Goal: Find specific page/section

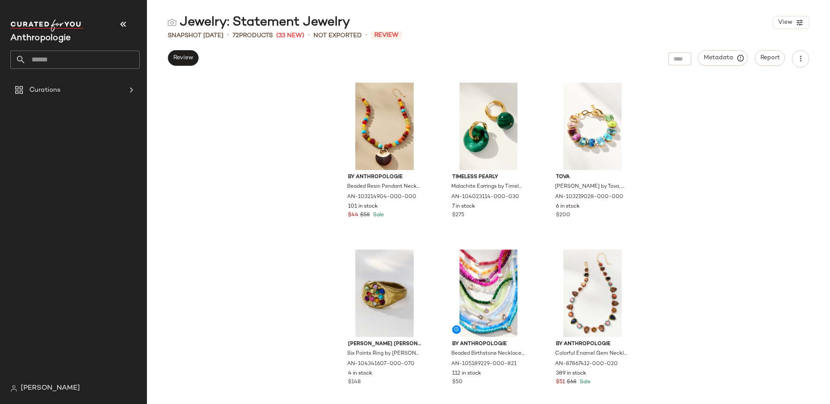
click at [61, 59] on input "text" at bounding box center [83, 60] width 114 height 18
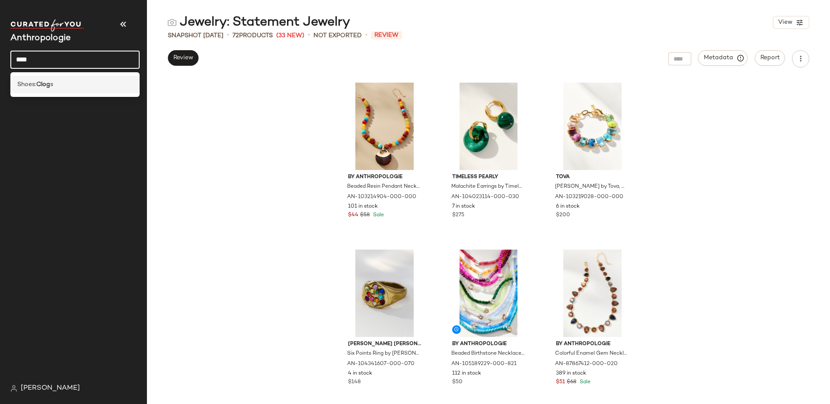
type input "****"
click at [43, 84] on b "Clog" at bounding box center [43, 84] width 14 height 9
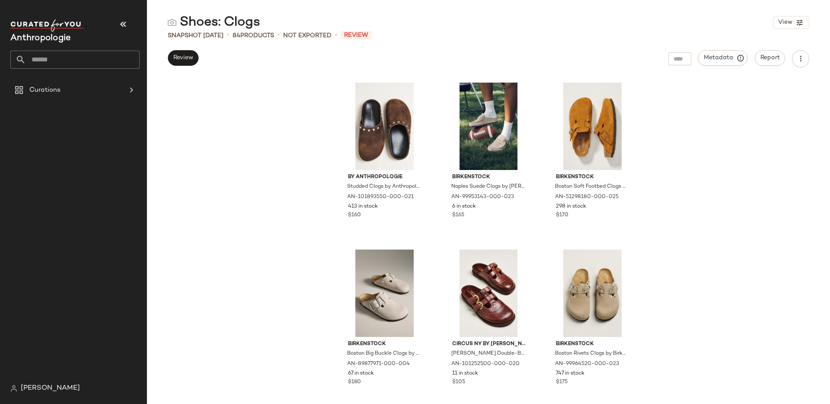
click at [36, 57] on input "text" at bounding box center [83, 60] width 114 height 18
